Goal: Task Accomplishment & Management: Complete application form

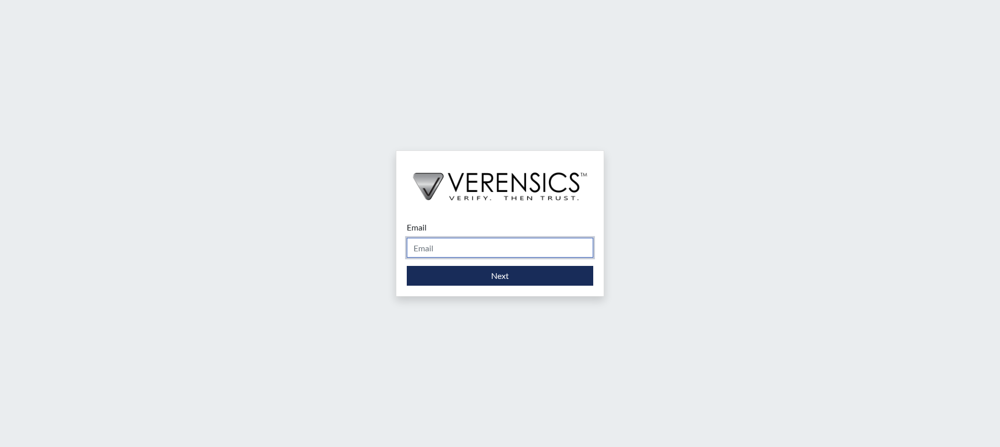
click at [497, 254] on input "Email" at bounding box center [500, 248] width 186 height 20
type input "[PERSON_NAME][EMAIL_ADDRESS][PERSON_NAME][DOMAIN_NAME]"
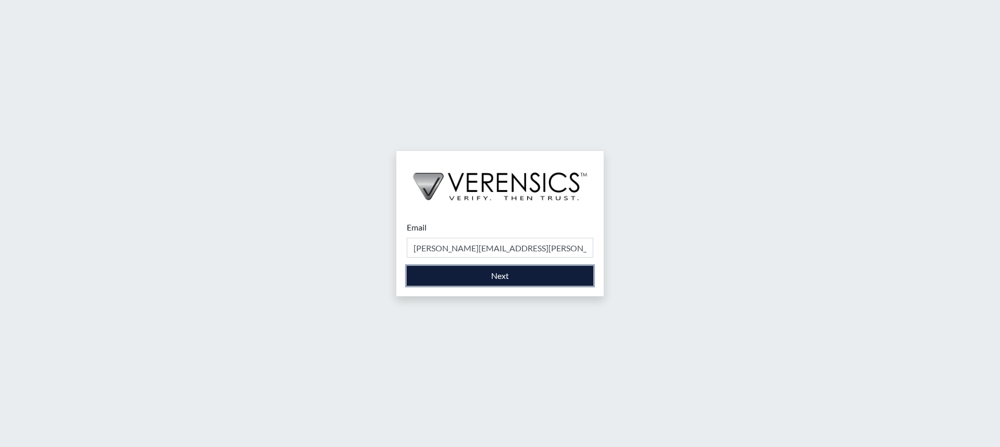
click at [487, 280] on button "Next" at bounding box center [500, 276] width 186 height 20
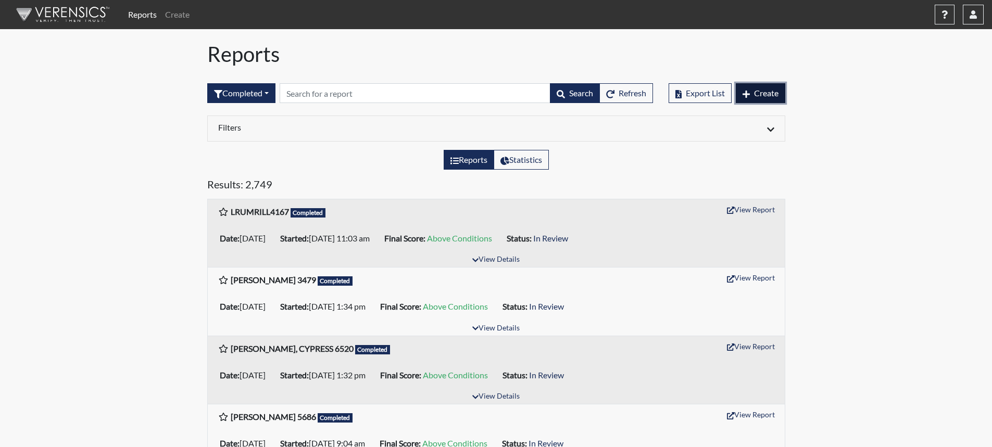
click at [779, 88] on button "Create" at bounding box center [760, 93] width 49 height 20
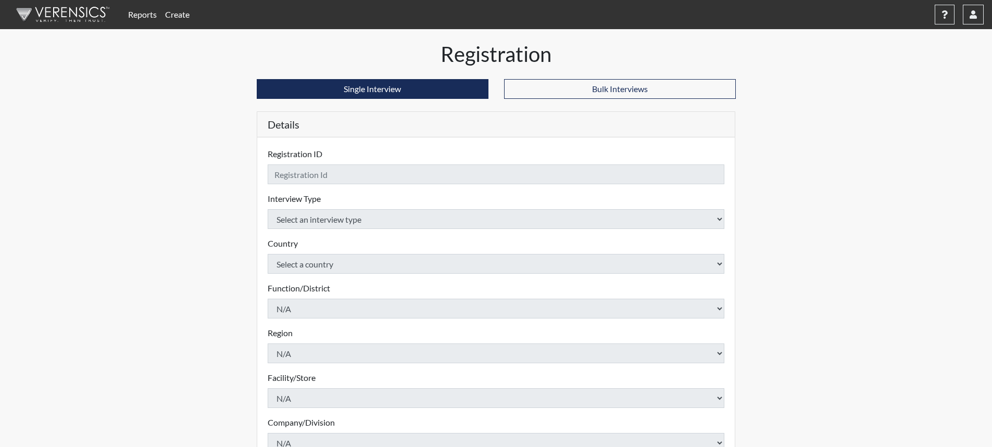
checkbox input "true"
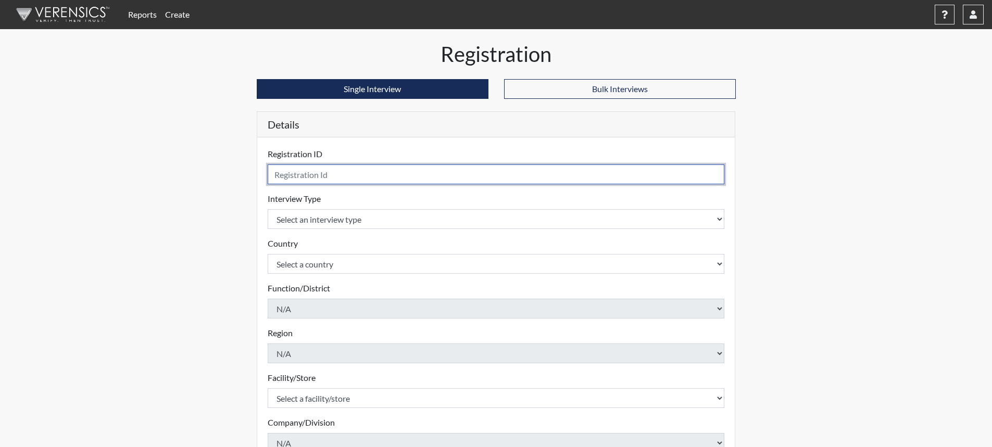
click at [455, 180] on input "text" at bounding box center [496, 175] width 457 height 20
type input "DJones8036"
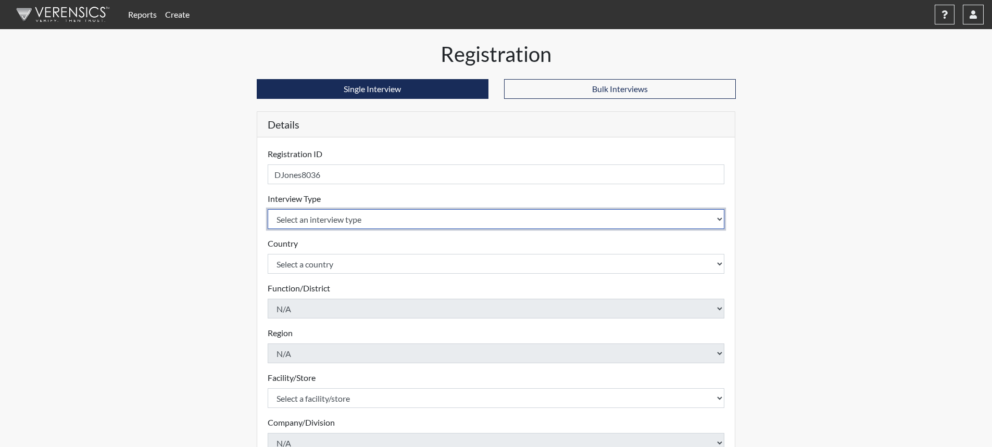
click at [717, 218] on select "Select an interview type Corrections Pre-Employment" at bounding box center [496, 219] width 457 height 20
select select "ff733e93-e1bf-11ea-9c9f-0eff0cf7eb8f"
click at [268, 209] on select "Select an interview type Corrections Pre-Employment" at bounding box center [496, 219] width 457 height 20
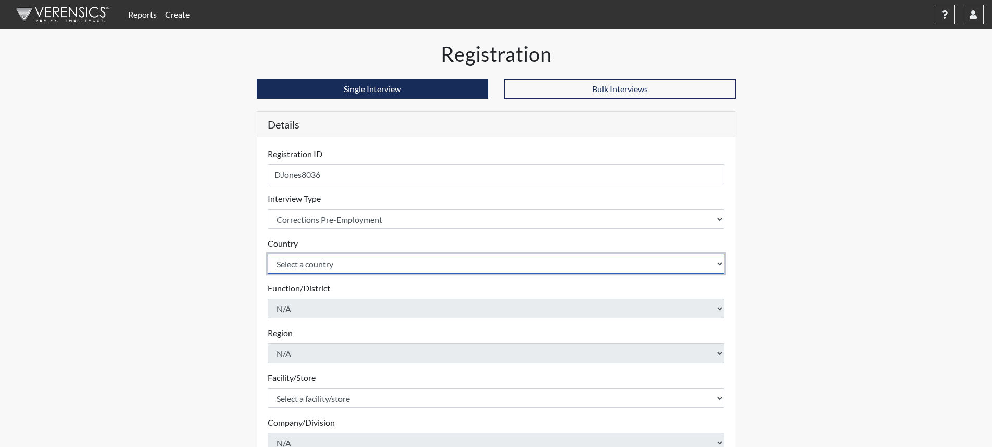
click at [486, 263] on select "Select a country [GEOGRAPHIC_DATA] [GEOGRAPHIC_DATA]" at bounding box center [496, 264] width 457 height 20
select select "united-states-of-[GEOGRAPHIC_DATA]"
click at [268, 254] on select "Select a country [GEOGRAPHIC_DATA] [GEOGRAPHIC_DATA]" at bounding box center [496, 264] width 457 height 20
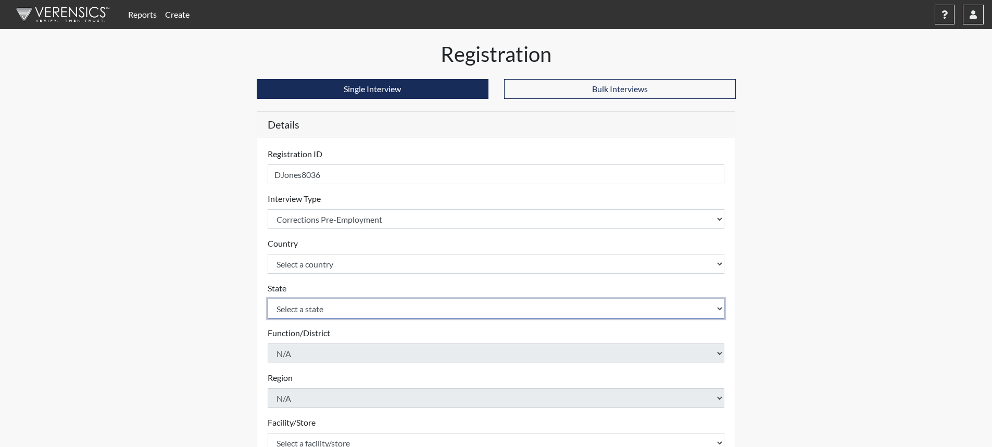
click at [340, 312] on select "Select a state [US_STATE] [US_STATE] [US_STATE] [US_STATE] [US_STATE] [US_STATE…" at bounding box center [496, 309] width 457 height 20
select select "SC"
click at [268, 299] on select "Select a state [US_STATE] [US_STATE] [US_STATE] [US_STATE] [US_STATE] [US_STATE…" at bounding box center [496, 309] width 457 height 20
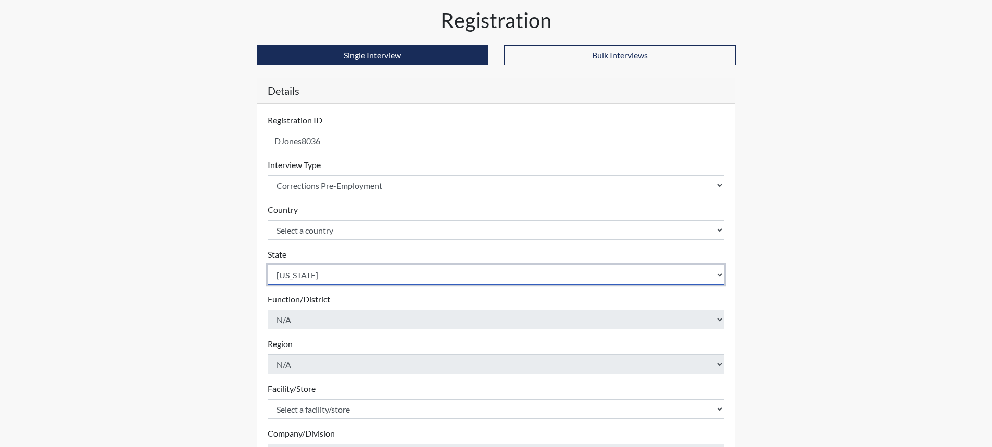
scroll to position [52, 0]
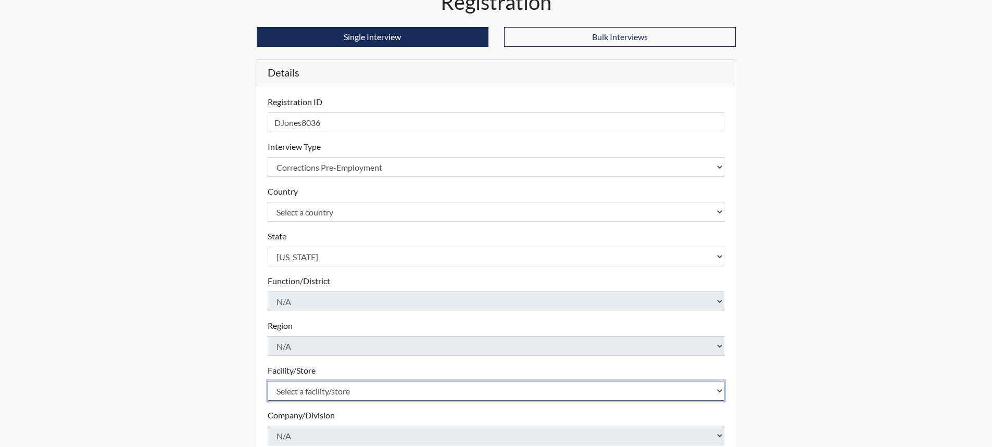
click at [307, 388] on select "Select a facility/store [GEOGRAPHIC_DATA] CI Broad River CI [PERSON_NAME] CI Di…" at bounding box center [496, 391] width 457 height 20
select select "cbcc714f-16b9-46d5-bead-0a4416b78fcf"
click at [268, 381] on select "Select a facility/store [GEOGRAPHIC_DATA] CI Broad River CI [PERSON_NAME] CI Di…" at bounding box center [496, 391] width 457 height 20
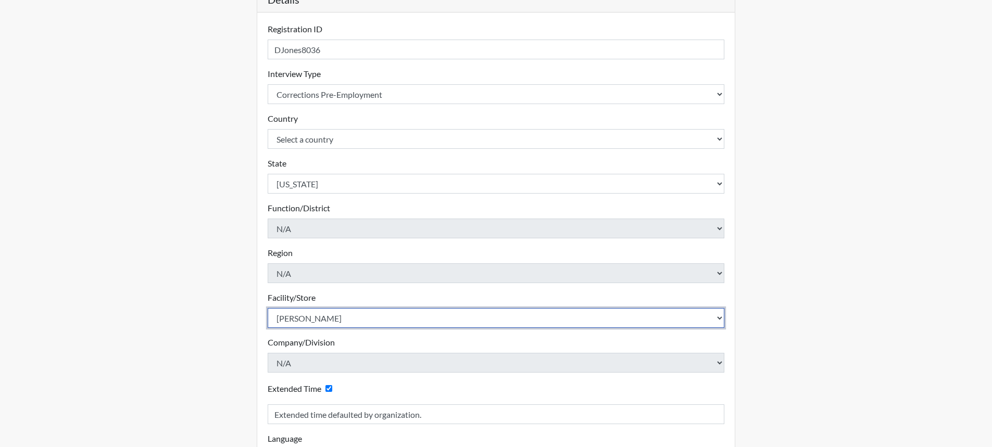
scroll to position [208, 0]
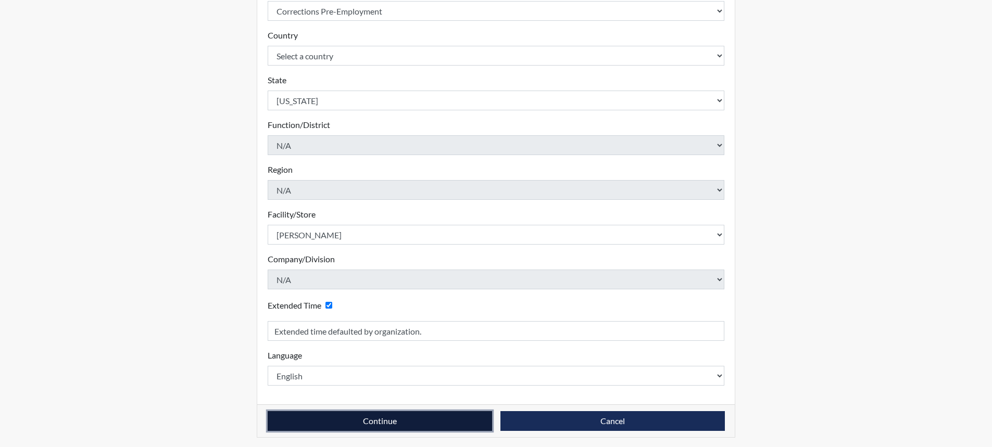
click at [382, 422] on button "Continue" at bounding box center [380, 421] width 224 height 20
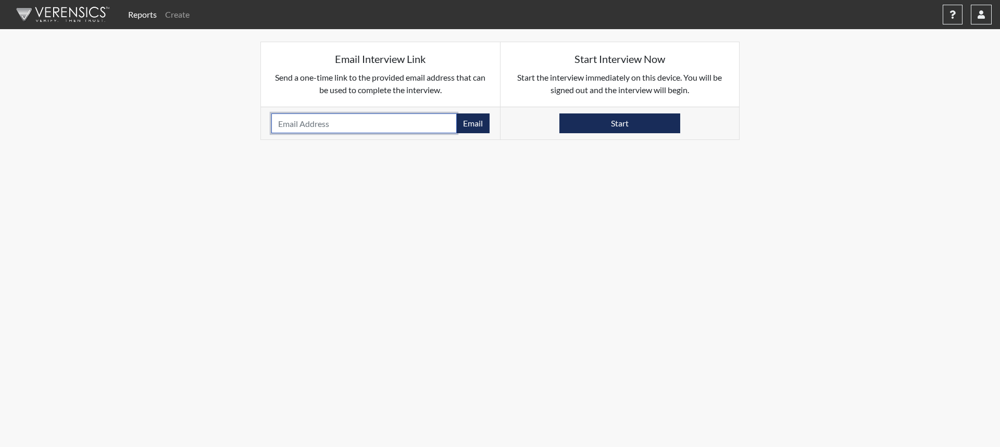
click at [323, 125] on input "email" at bounding box center [363, 124] width 185 height 20
type input "[EMAIL_ADDRESS][DOMAIN_NAME]"
click at [471, 128] on button "Email" at bounding box center [472, 124] width 33 height 20
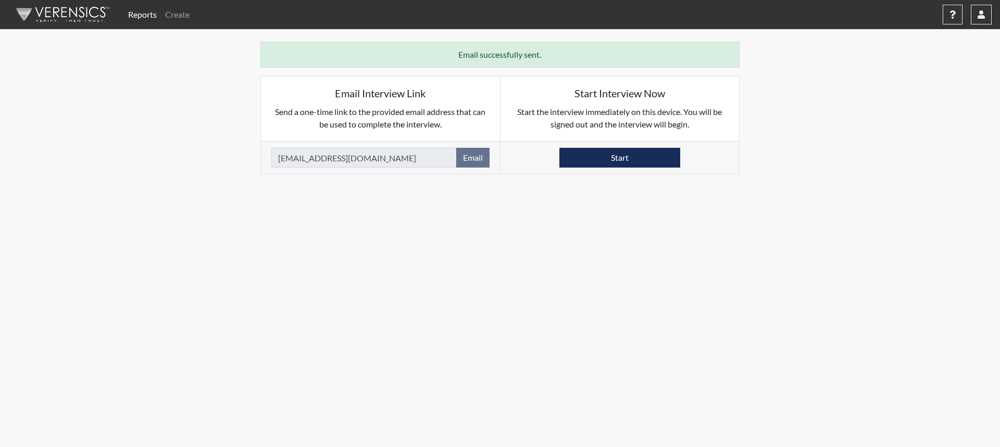
click at [985, 24] on div "Reports Create Help Center × Verensics Best Practices How to successfully use t…" at bounding box center [558, 14] width 868 height 21
click at [983, 19] on button "button" at bounding box center [981, 15] width 21 height 20
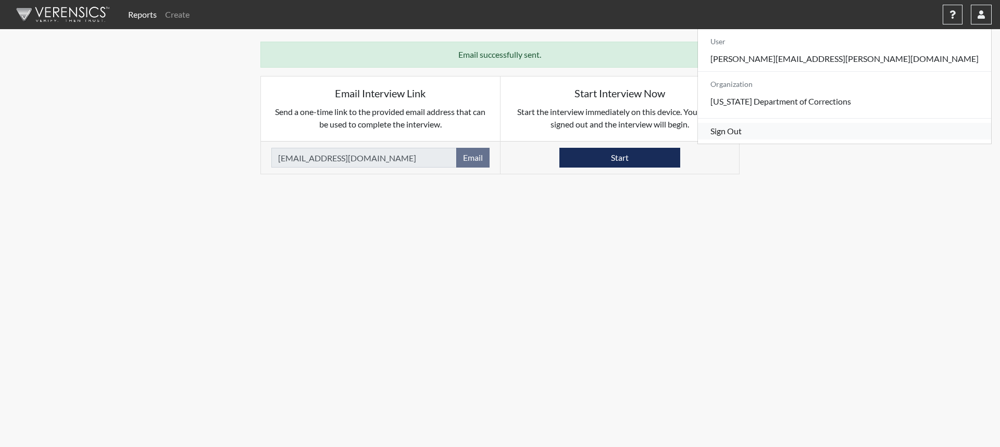
click at [905, 140] on link "Sign Out" at bounding box center [844, 131] width 293 height 17
